Goal: Task Accomplishment & Management: Use online tool/utility

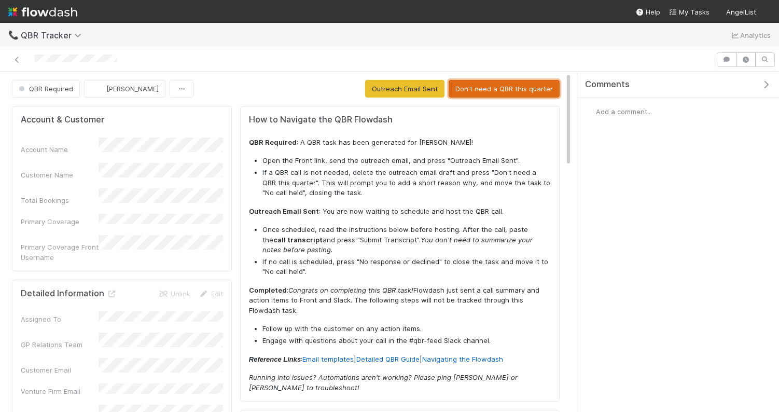
click at [476, 90] on button "Don't need a QBR this quarter" at bounding box center [504, 89] width 111 height 18
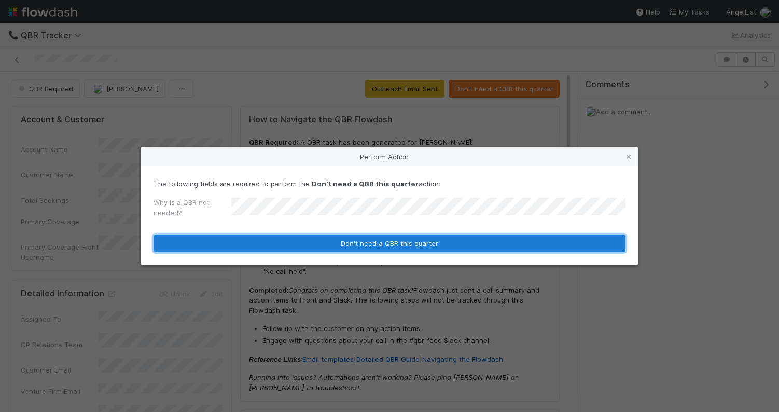
click at [367, 243] on button "Don't need a QBR this quarter" at bounding box center [390, 243] width 472 height 18
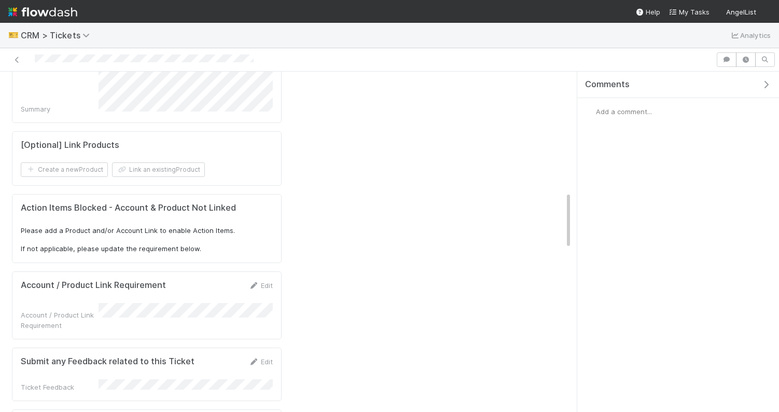
scroll to position [715, 0]
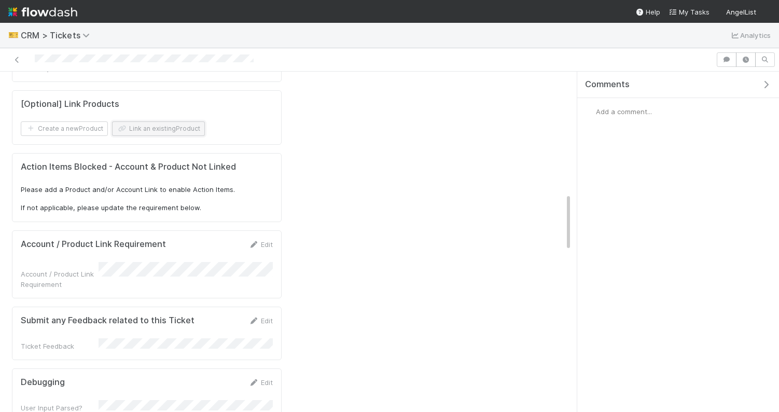
click at [150, 128] on button "Link an existing Product" at bounding box center [158, 128] width 93 height 15
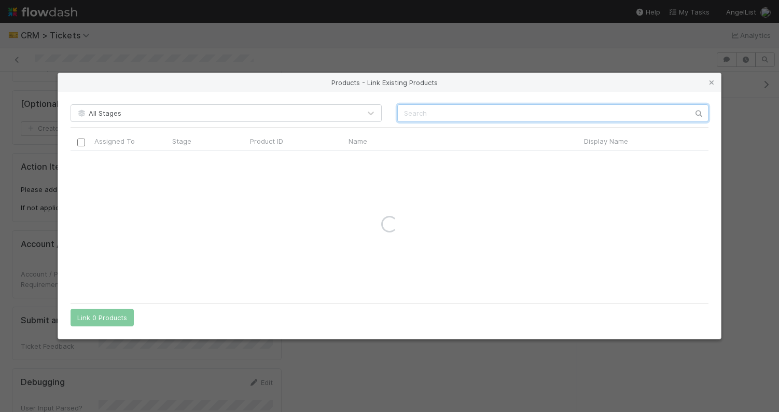
click at [415, 118] on input "text" at bounding box center [552, 113] width 311 height 18
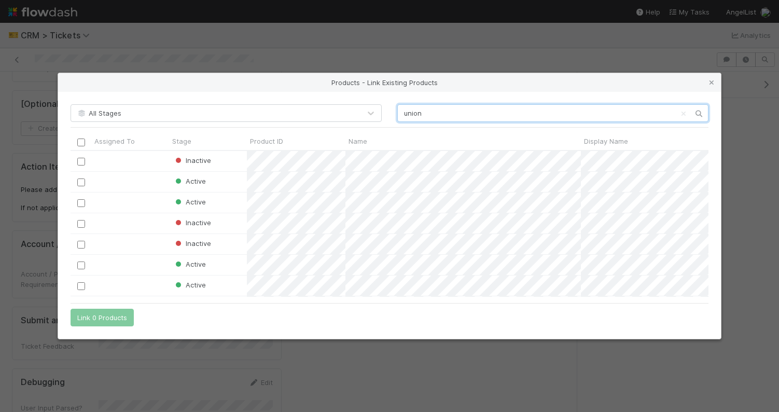
scroll to position [146, 638]
type input "union"
click at [79, 183] on input "checkbox" at bounding box center [81, 182] width 8 height 8
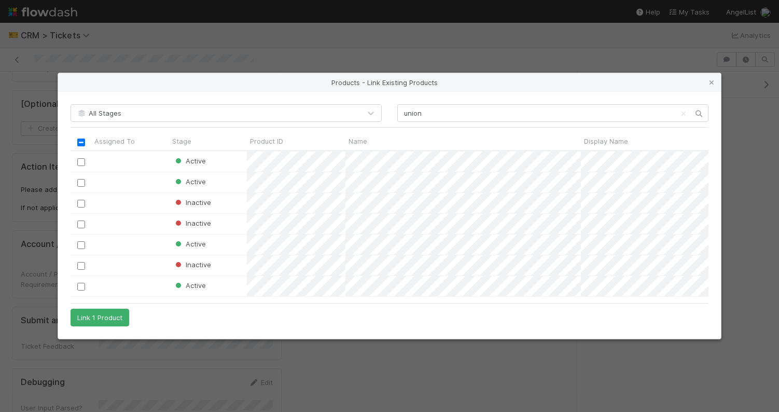
scroll to position [0, 0]
click at [92, 316] on button "Link 1 Product" at bounding box center [100, 318] width 59 height 18
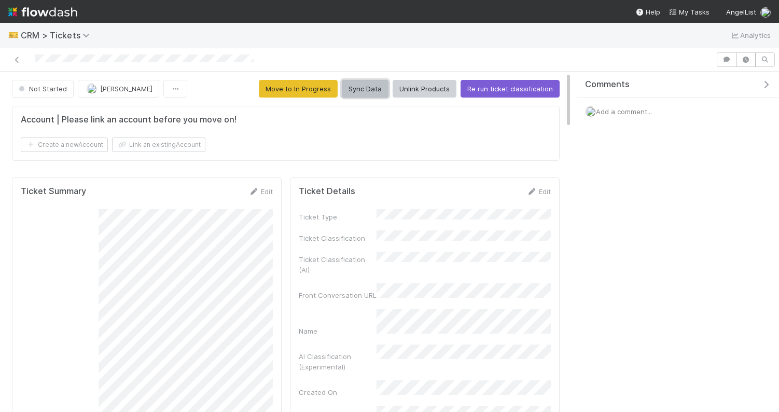
click at [361, 94] on button "Sync Data" at bounding box center [365, 89] width 47 height 18
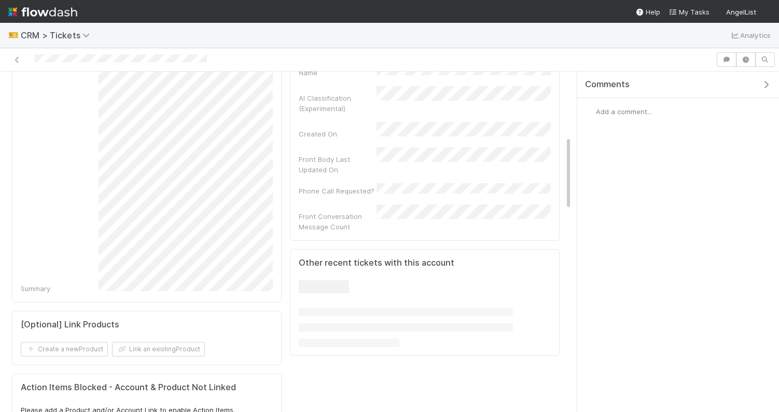
scroll to position [323, 0]
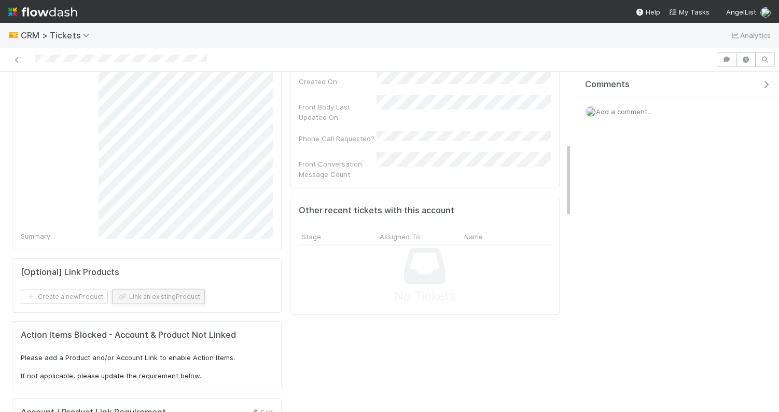
click at [172, 298] on button "Link an existing Product" at bounding box center [158, 296] width 93 height 15
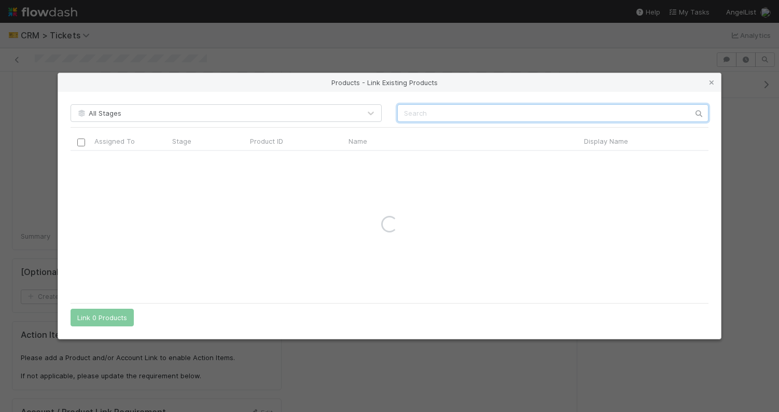
click at [437, 113] on input "text" at bounding box center [552, 113] width 311 height 18
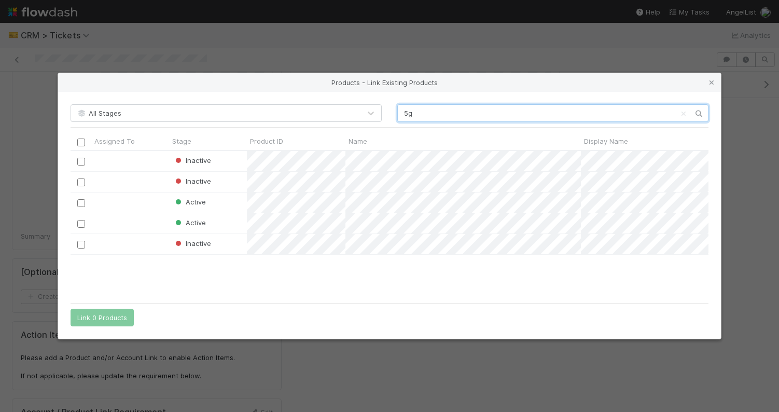
scroll to position [146, 638]
type input "5g"
click at [80, 247] on input "checkbox" at bounding box center [81, 245] width 8 height 8
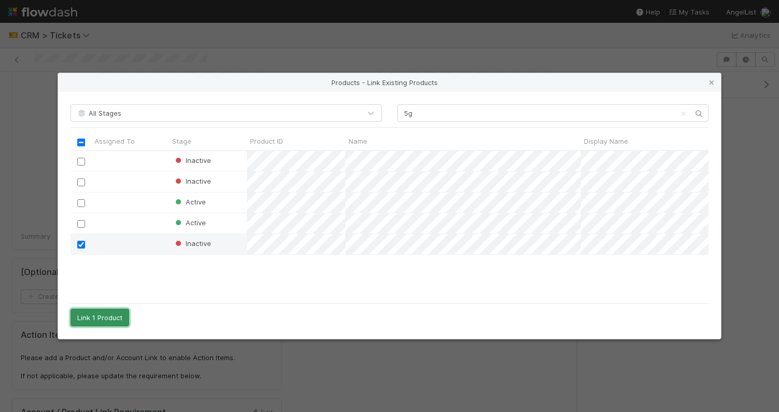
click at [95, 313] on button "Link 1 Product" at bounding box center [100, 318] width 59 height 18
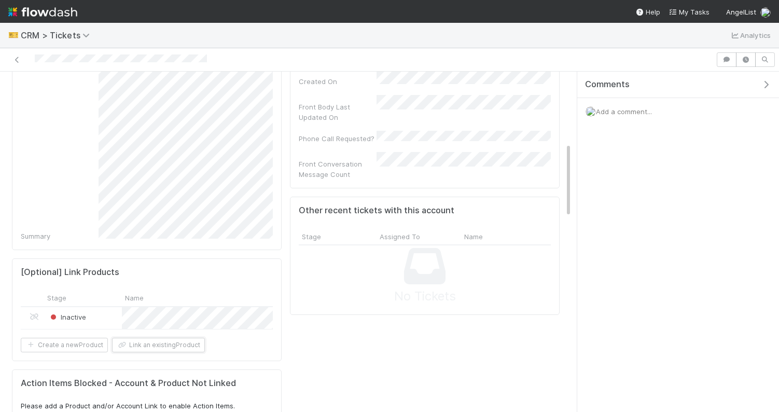
scroll to position [0, 0]
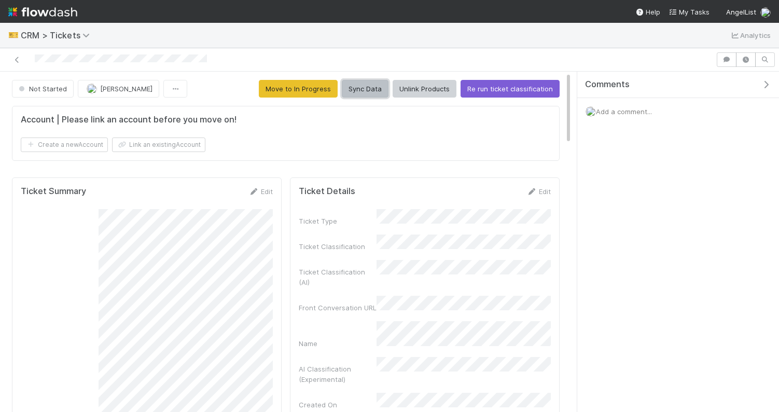
click at [366, 84] on button "Sync Data" at bounding box center [365, 89] width 47 height 18
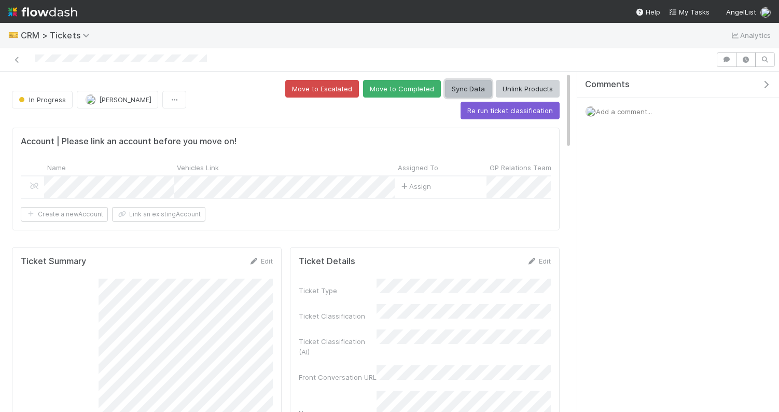
click at [445, 85] on button "Sync Data" at bounding box center [468, 89] width 47 height 18
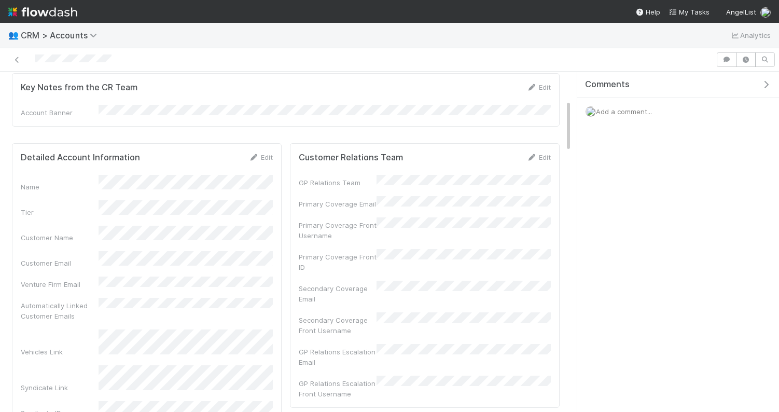
scroll to position [184, 0]
click at [540, 157] on link "Edit" at bounding box center [538, 159] width 24 height 8
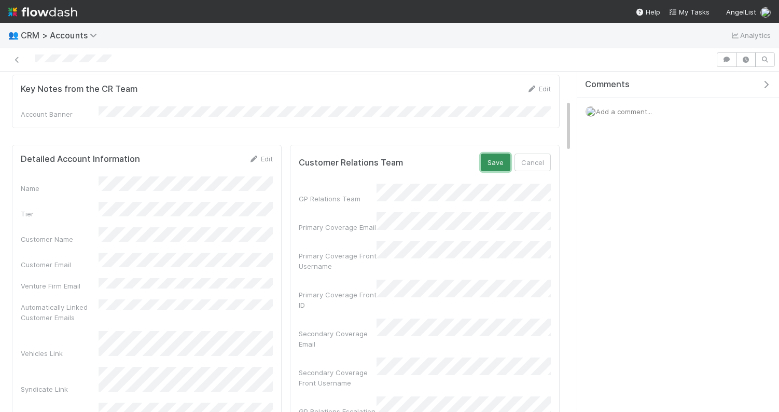
click at [490, 162] on button "Save" at bounding box center [496, 163] width 30 height 18
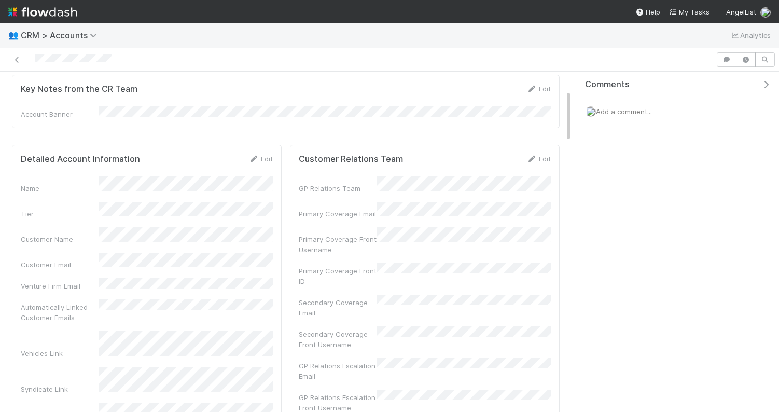
scroll to position [0, 0]
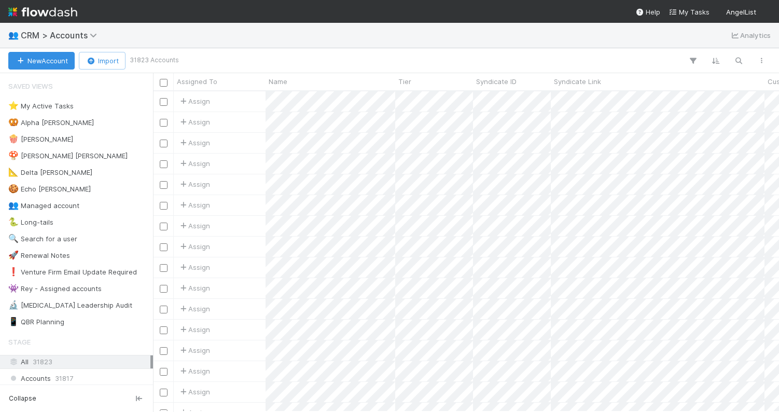
scroll to position [320, 626]
type input "julian"
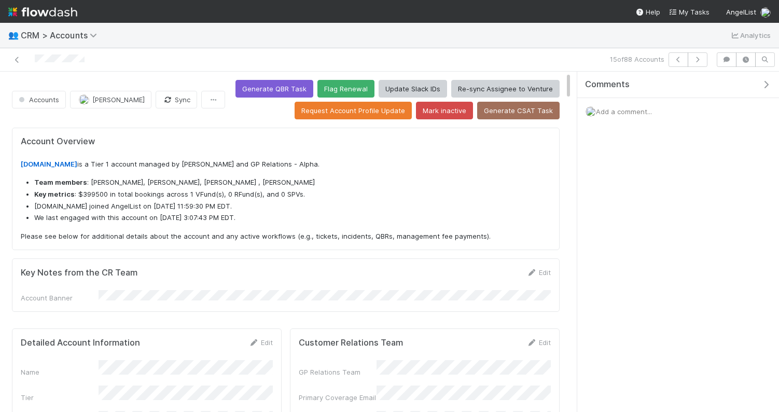
scroll to position [211, 248]
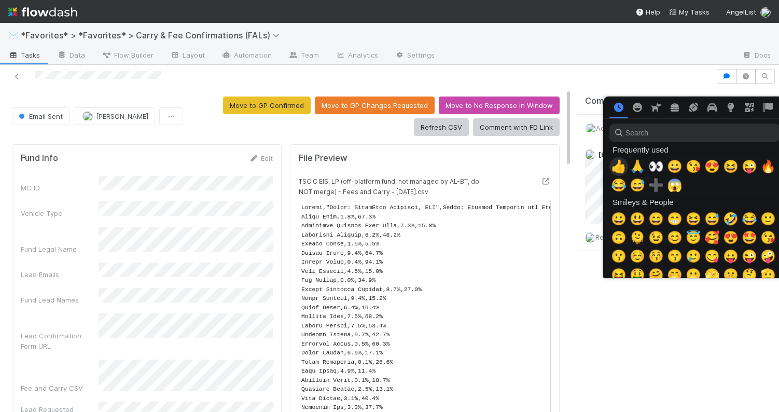
click at [616, 168] on span "👍" at bounding box center [619, 166] width 16 height 15
